Goal: Information Seeking & Learning: Learn about a topic

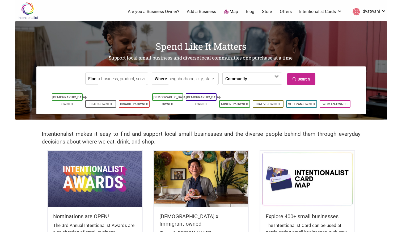
click at [292, 13] on ul "0 Are you a Business Owner? Add a Business Map Blog Store Offers Intentionalist…" at bounding box center [222, 12] width 335 height 10
click at [289, 13] on link "Offers" at bounding box center [286, 12] width 12 height 6
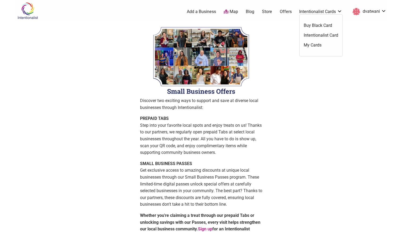
click at [287, 12] on link "Offers" at bounding box center [286, 12] width 12 height 6
click at [284, 11] on link "Offers" at bounding box center [286, 12] width 12 height 6
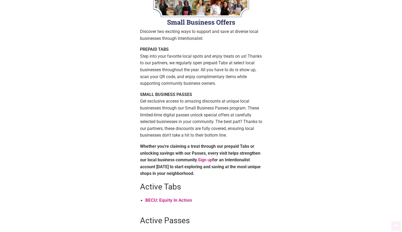
scroll to position [149, 0]
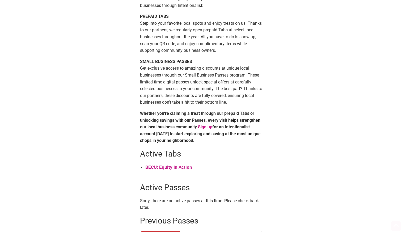
scroll to position [217, 0]
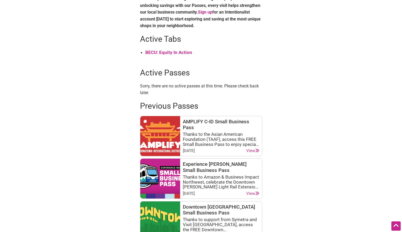
click at [175, 51] on strong "BECU: Equity In Action" at bounding box center [168, 52] width 47 height 5
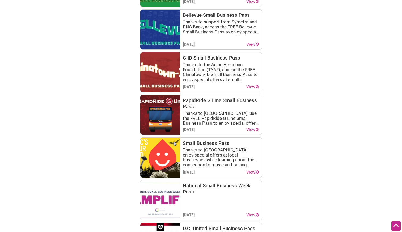
scroll to position [499, 0]
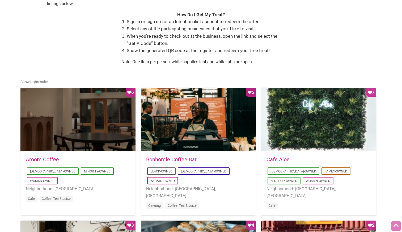
scroll to position [197, 0]
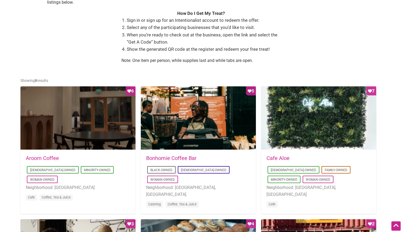
click at [164, 153] on div "2025-01-08 20:24:15 Bonhomie Coffee Bar Black-Owned LGBTQ-Owned Woman-Owned Nei…" at bounding box center [198, 184] width 115 height 69
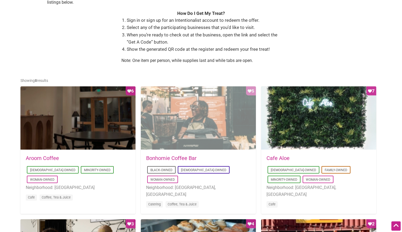
click at [178, 122] on div "Favorite Count 5" at bounding box center [198, 118] width 115 height 64
